Goal: Information Seeking & Learning: Learn about a topic

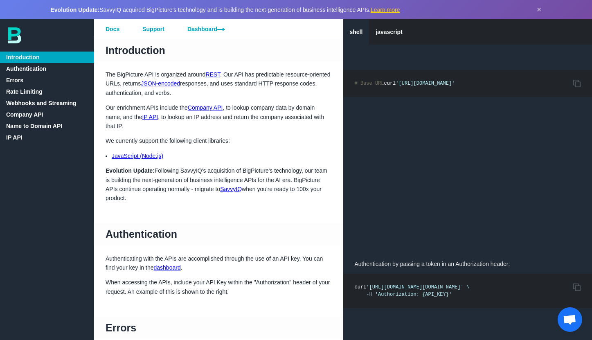
scroll to position [19, 0]
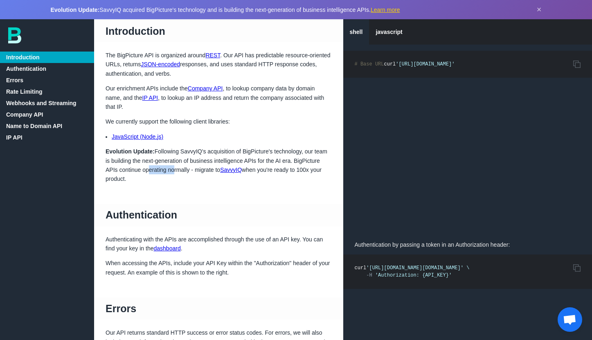
drag, startPoint x: 171, startPoint y: 171, endPoint x: 147, endPoint y: 167, distance: 25.3
click at [147, 167] on p "Evolution Update: Following [PERSON_NAME]'s acquisition of BigPicture's technol…" at bounding box center [218, 165] width 249 height 37
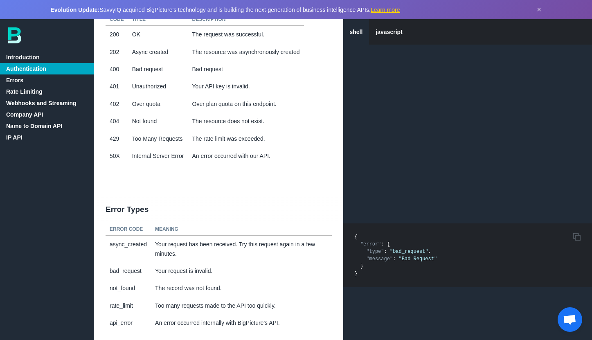
scroll to position [534, 0]
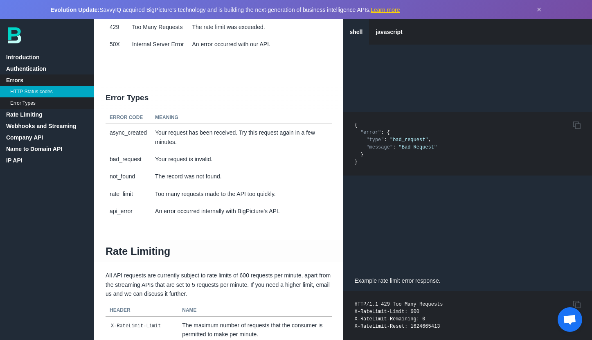
scroll to position [607, 0]
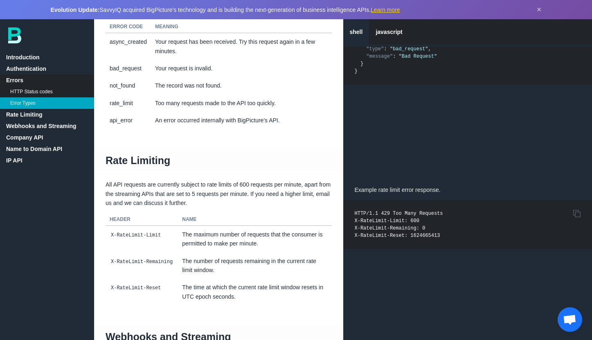
scroll to position [623, 0]
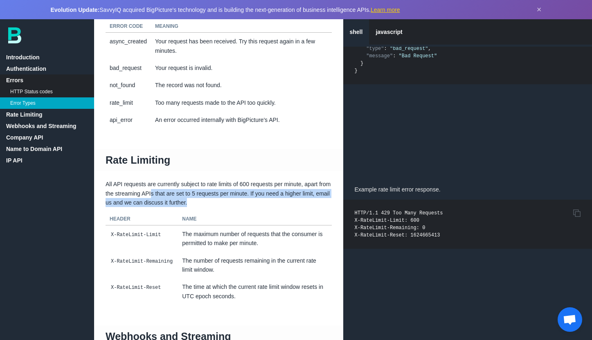
drag, startPoint x: 193, startPoint y: 205, endPoint x: 131, endPoint y: 185, distance: 65.7
click at [151, 191] on p "All API requests are currently subject to rate limits of 600 requests per minut…" at bounding box center [218, 193] width 249 height 27
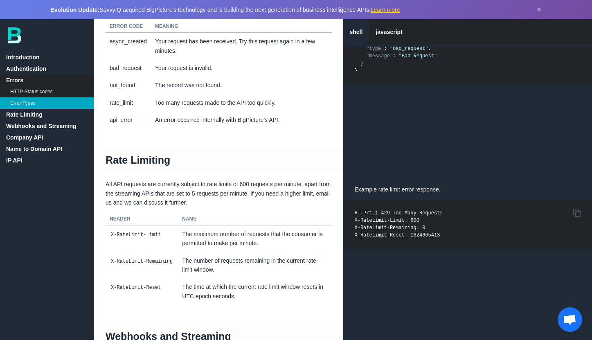
click at [129, 185] on p "All API requests are currently subject to rate limits of 600 requests per minut…" at bounding box center [218, 193] width 249 height 27
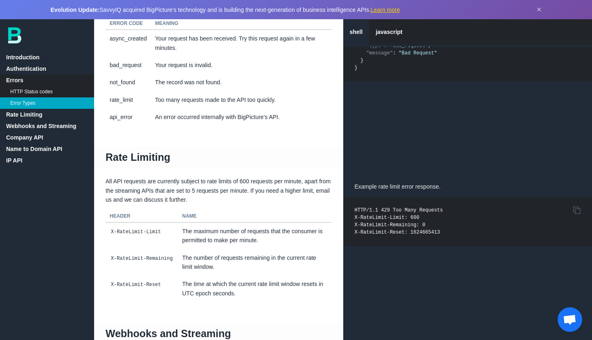
scroll to position [627, 0]
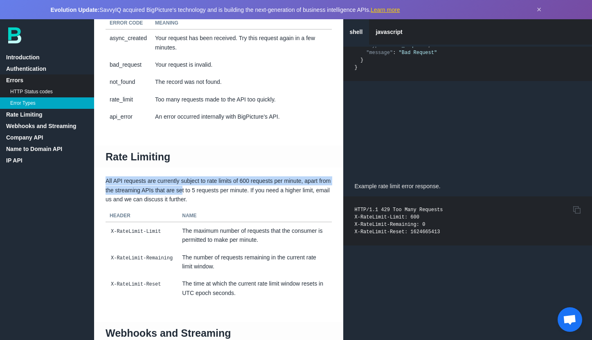
drag, startPoint x: 105, startPoint y: 178, endPoint x: 201, endPoint y: 192, distance: 97.2
click at [201, 192] on p "All API requests are currently subject to rate limits of 600 requests per minut…" at bounding box center [218, 189] width 249 height 27
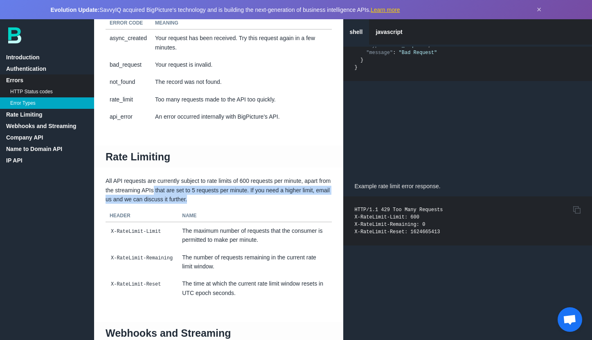
drag, startPoint x: 144, startPoint y: 192, endPoint x: 128, endPoint y: 187, distance: 17.4
click at [136, 190] on p "All API requests are currently subject to rate limits of 600 requests per minut…" at bounding box center [218, 189] width 249 height 27
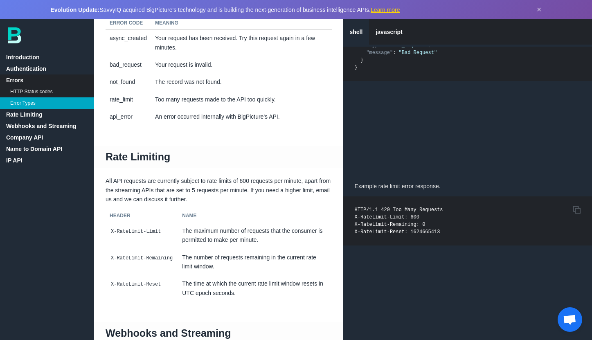
click at [127, 187] on p "All API requests are currently subject to rate limits of 600 requests per minut…" at bounding box center [218, 189] width 249 height 27
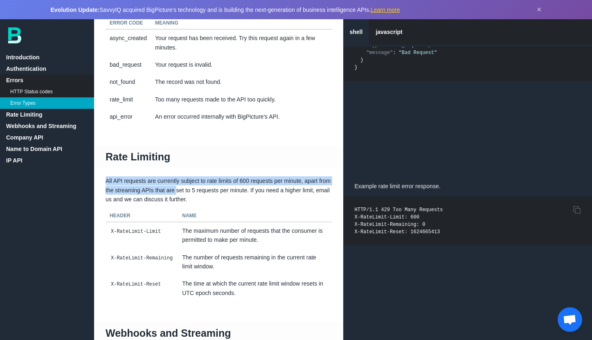
drag, startPoint x: 116, startPoint y: 183, endPoint x: 183, endPoint y: 192, distance: 67.8
click at [181, 192] on p "All API requests are currently subject to rate limits of 600 requests per minut…" at bounding box center [218, 189] width 249 height 27
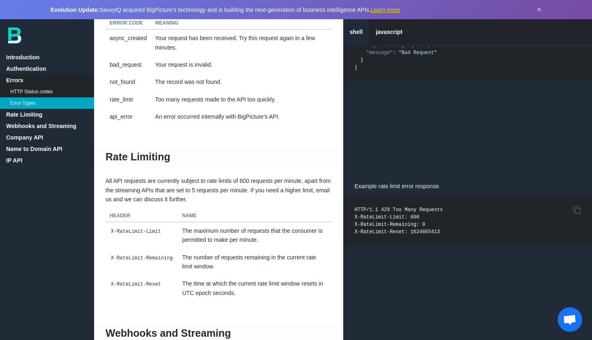
click at [185, 193] on p "All API requests are currently subject to rate limits of 600 requests per minut…" at bounding box center [218, 189] width 249 height 27
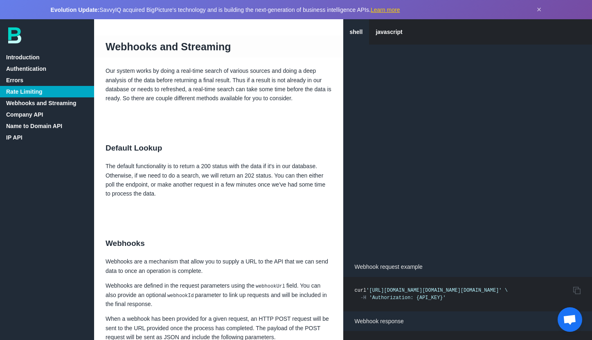
scroll to position [917, 0]
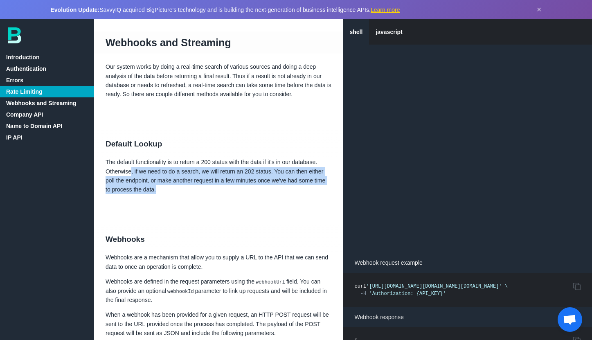
drag, startPoint x: 184, startPoint y: 192, endPoint x: 130, endPoint y: 167, distance: 59.7
click at [131, 167] on p "The default functionality is to return a 200 status with the data if it's in ou…" at bounding box center [218, 176] width 249 height 37
click at [130, 167] on p "The default functionality is to return a 200 status with the data if it's in ou…" at bounding box center [218, 176] width 249 height 37
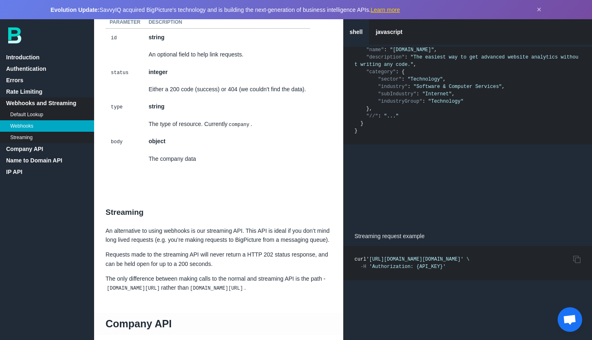
scroll to position [623, 0]
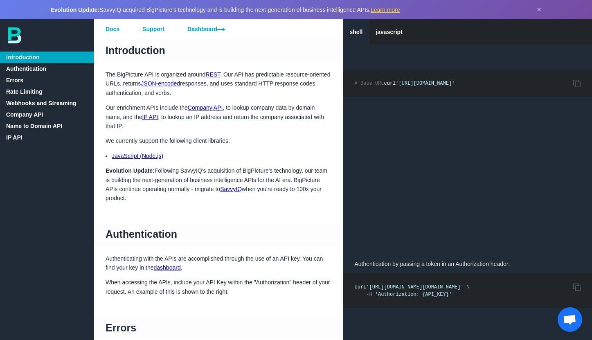
click at [232, 190] on link "SavvyIQ" at bounding box center [231, 189] width 22 height 7
